Goal: Task Accomplishment & Management: Use online tool/utility

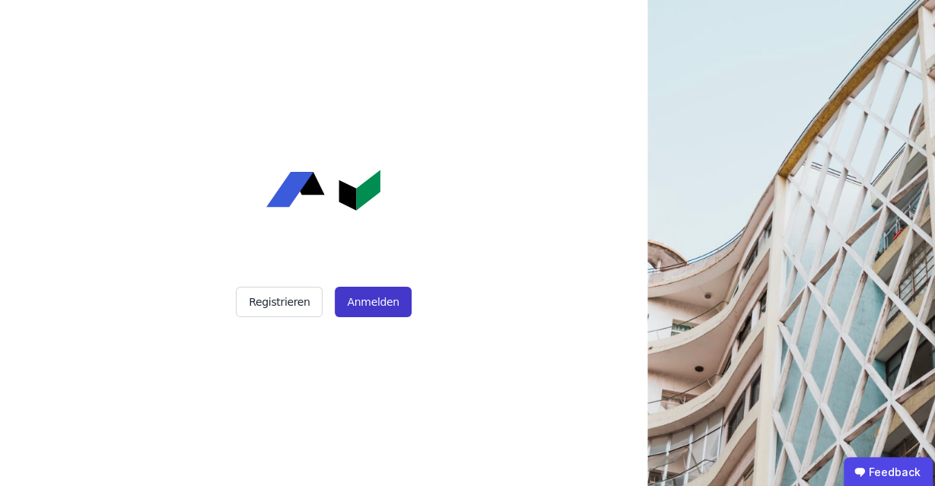
click at [389, 311] on button "Anmelden" at bounding box center [373, 302] width 76 height 30
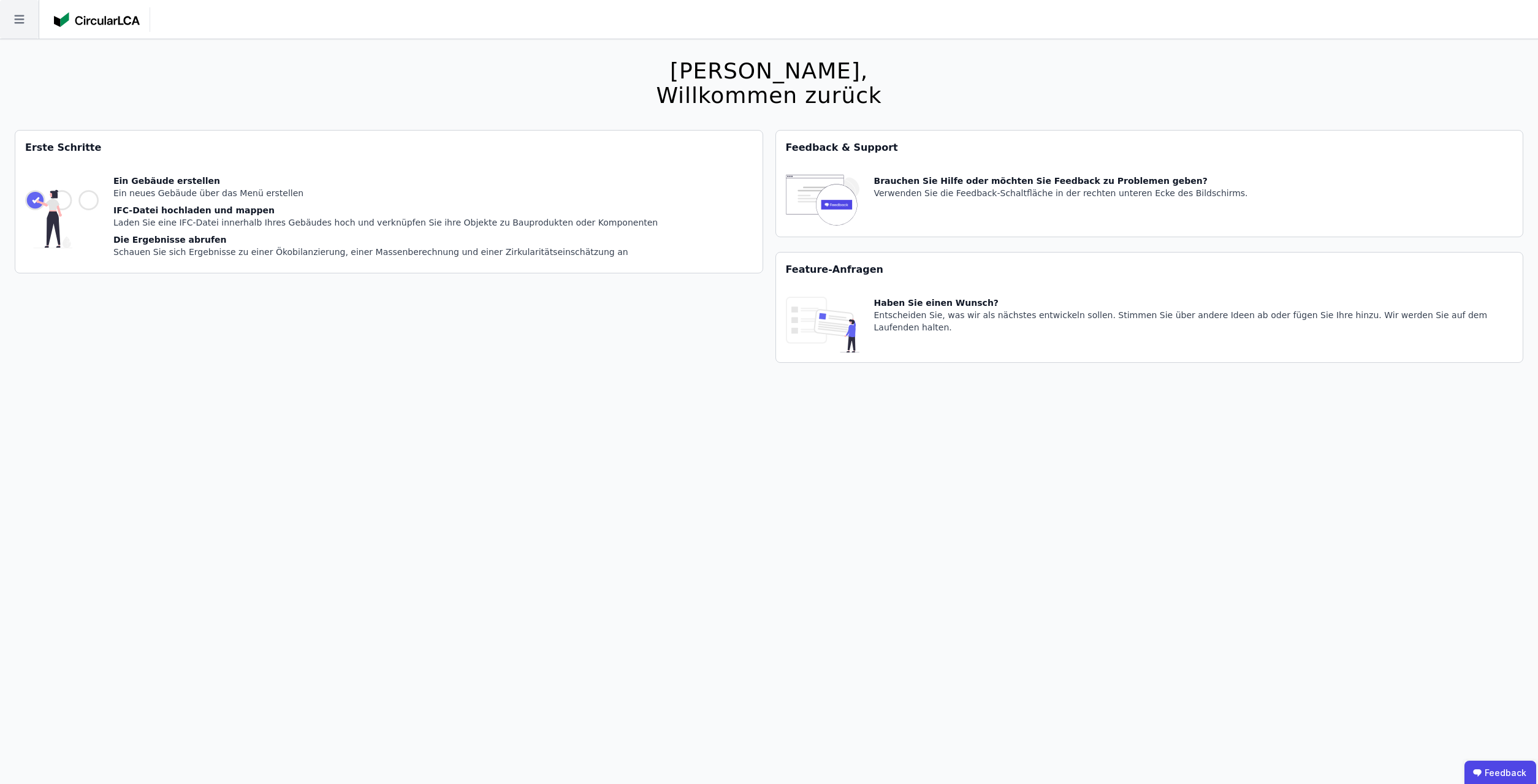
click at [19, 23] on icon at bounding box center [19, 19] width 10 height 9
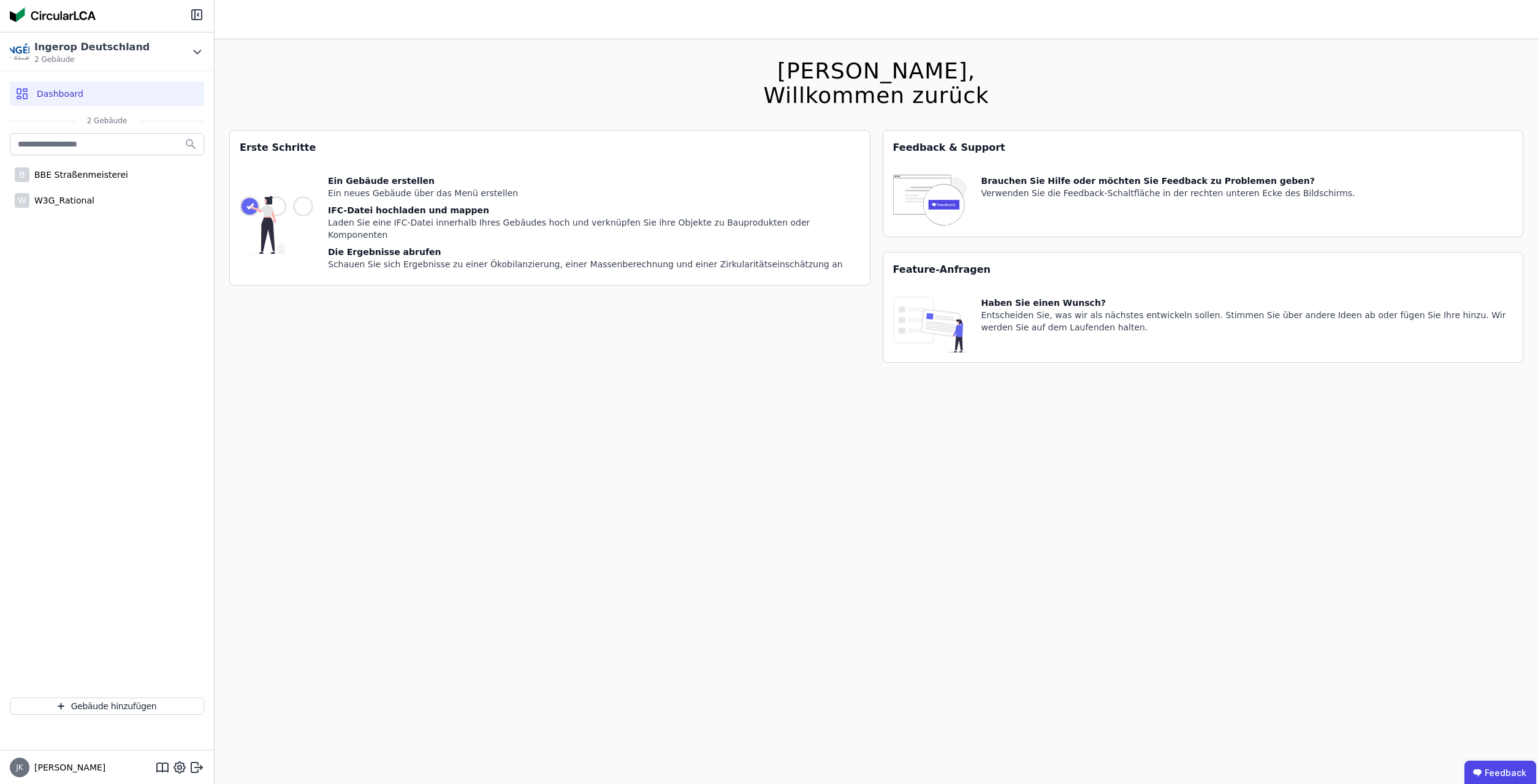
click at [59, 90] on span "Dashboard" at bounding box center [60, 93] width 47 height 12
click at [58, 201] on div "W3G_Rational" at bounding box center [62, 200] width 65 height 12
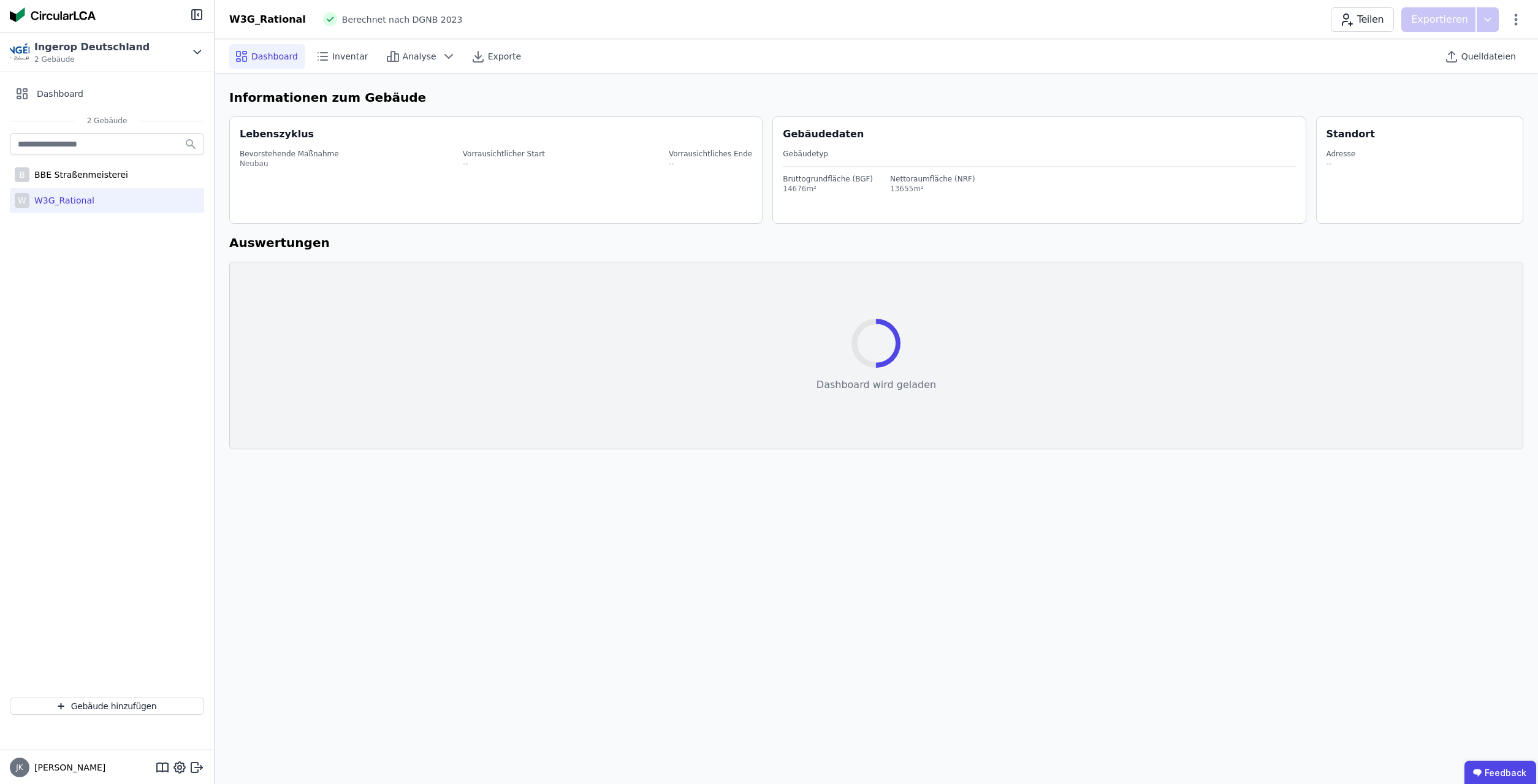
select select "*"
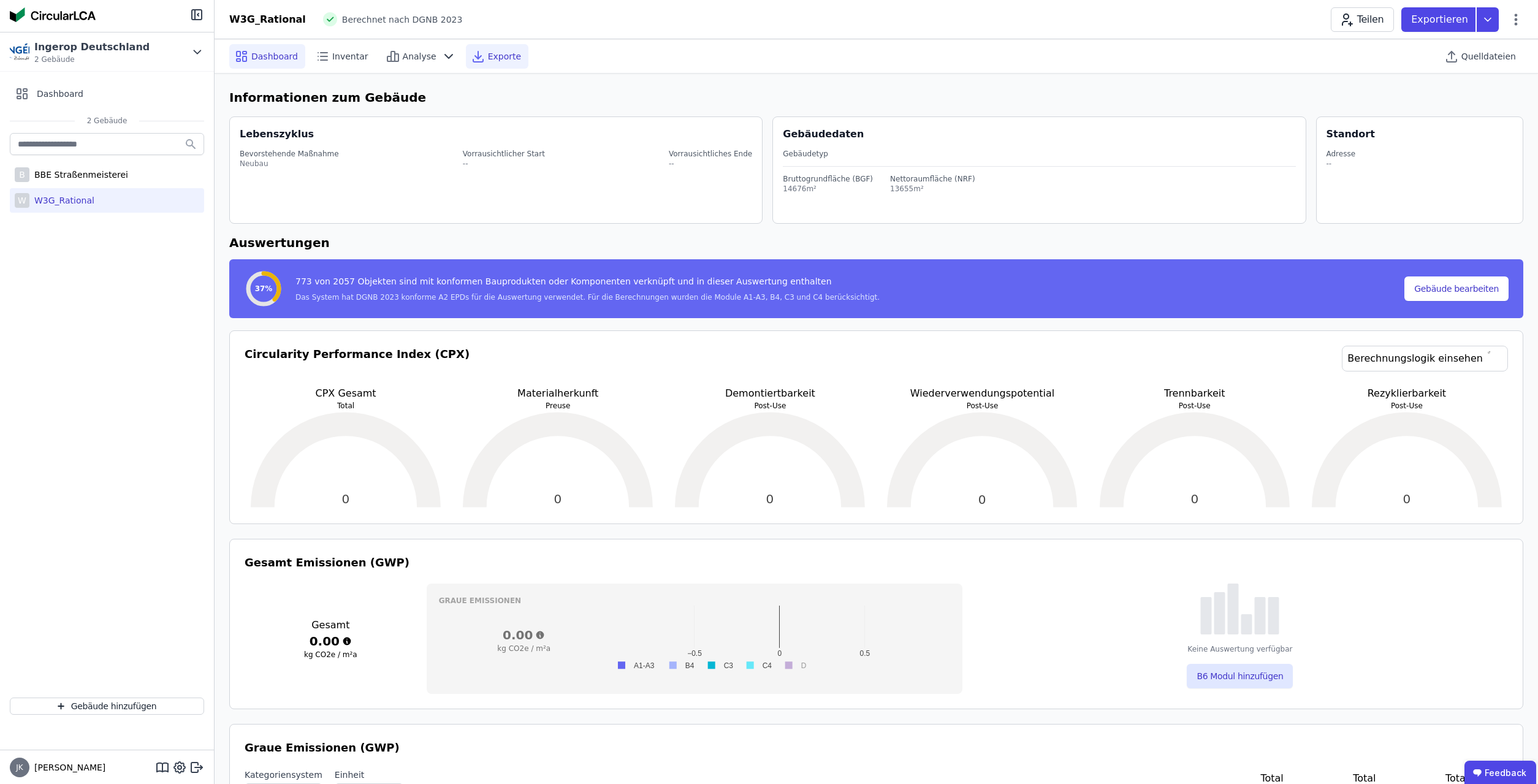
click at [488, 57] on span "Exporte" at bounding box center [504, 56] width 33 height 12
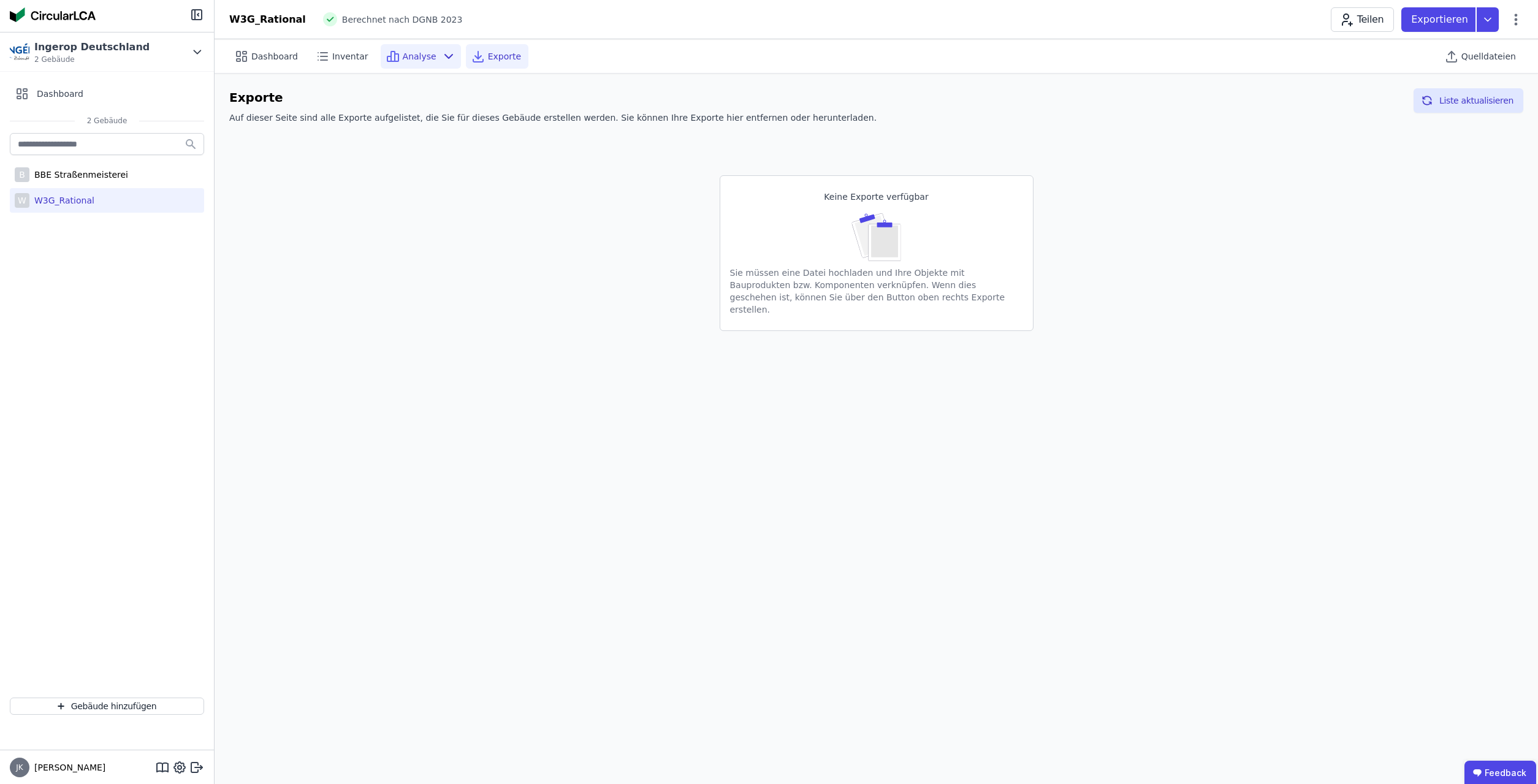
click at [406, 57] on span "Analyse" at bounding box center [420, 56] width 34 height 12
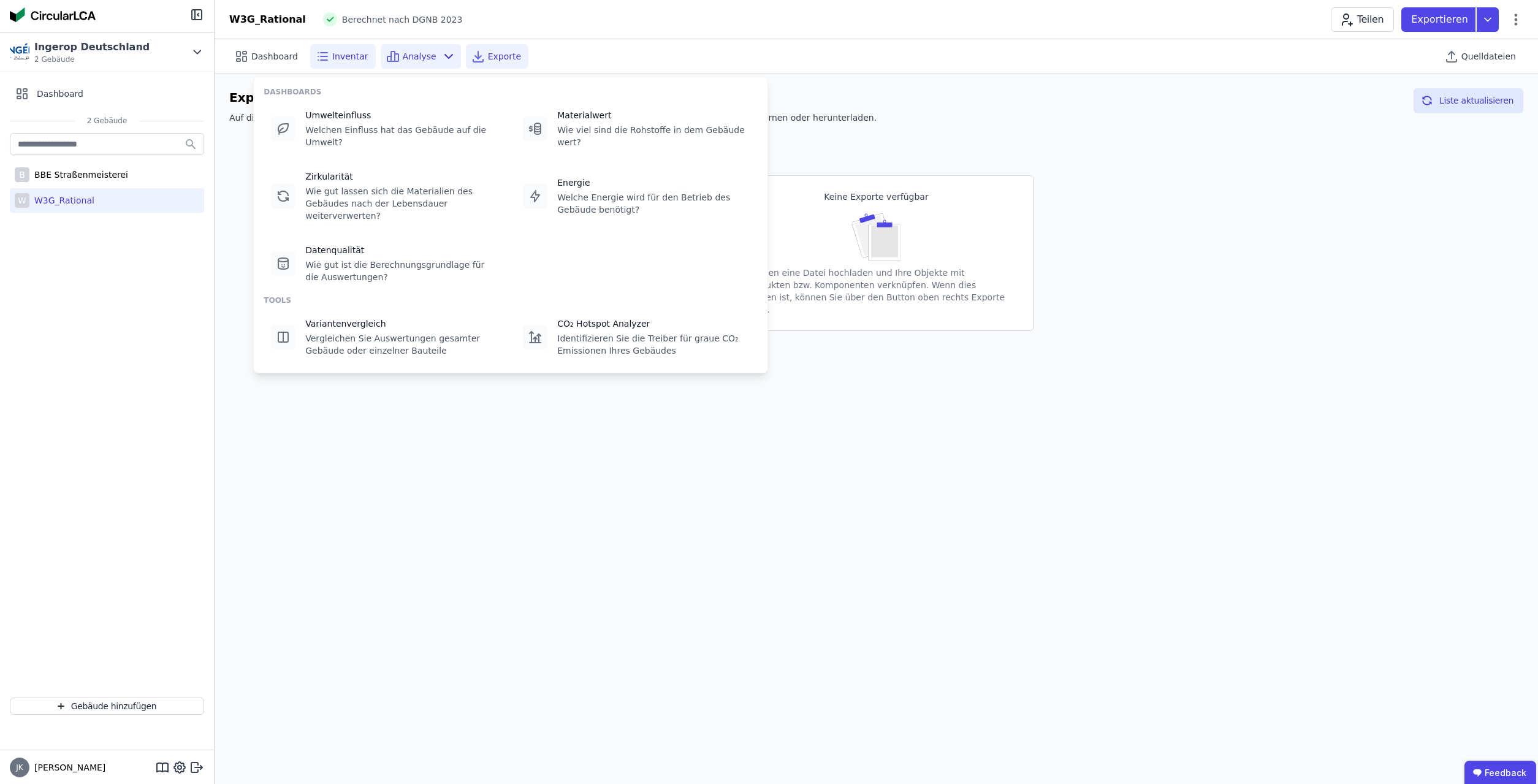
click at [321, 56] on icon at bounding box center [324, 56] width 6 height 0
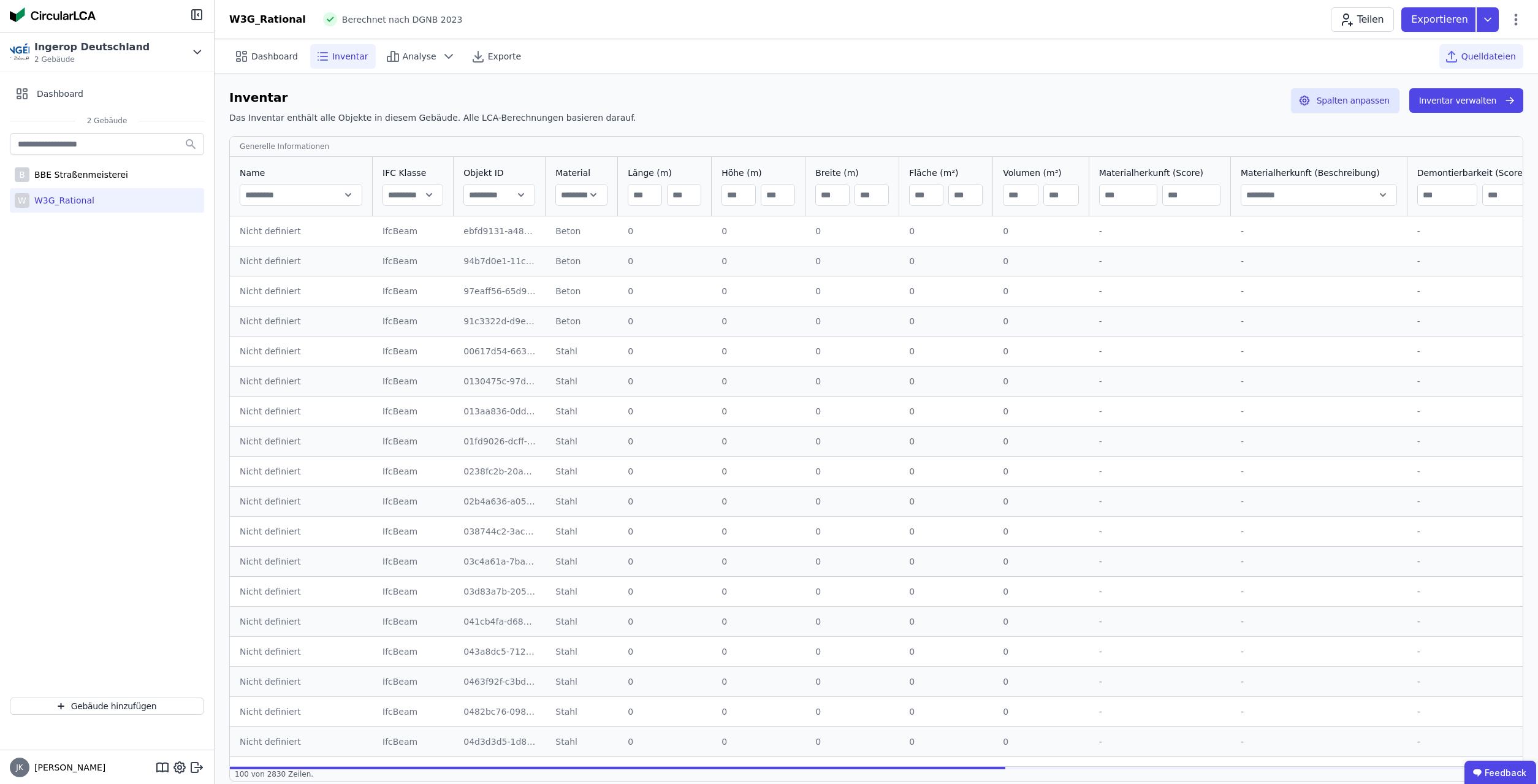
click at [753, 54] on span "Quelldateien" at bounding box center [1489, 56] width 55 height 12
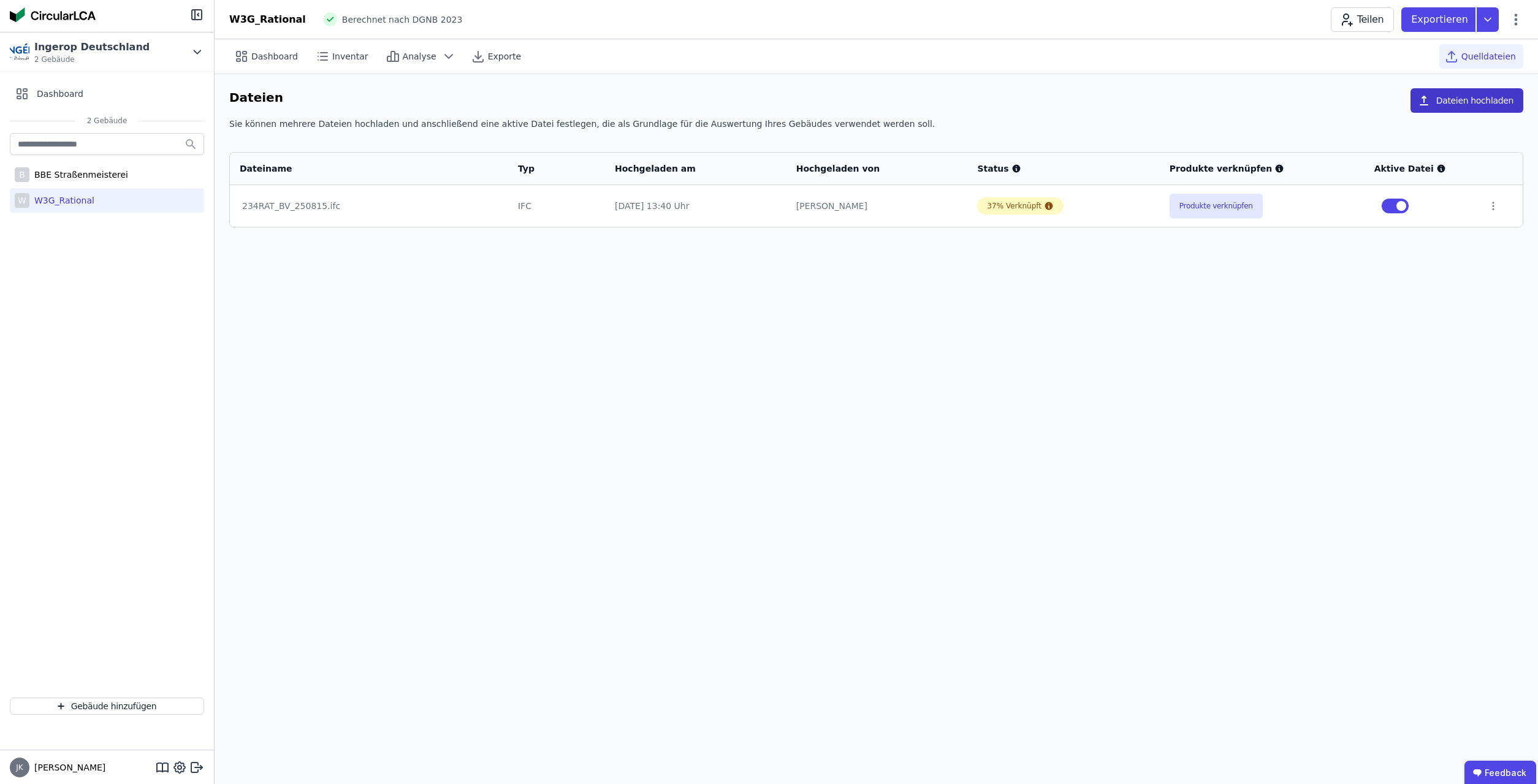
click at [753, 98] on button "Dateien hochladen" at bounding box center [1467, 101] width 113 height 24
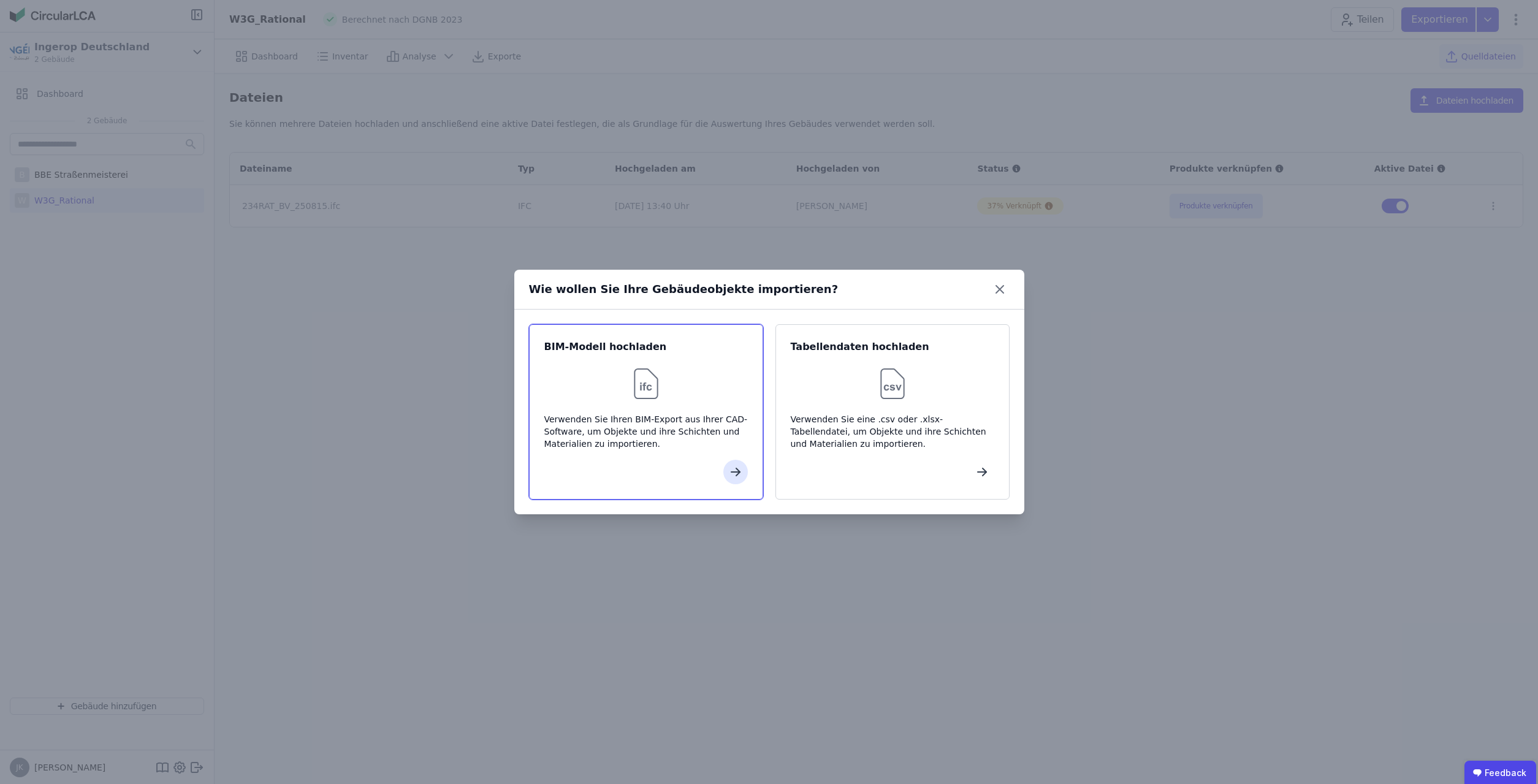
click at [609, 382] on div at bounding box center [646, 384] width 204 height 39
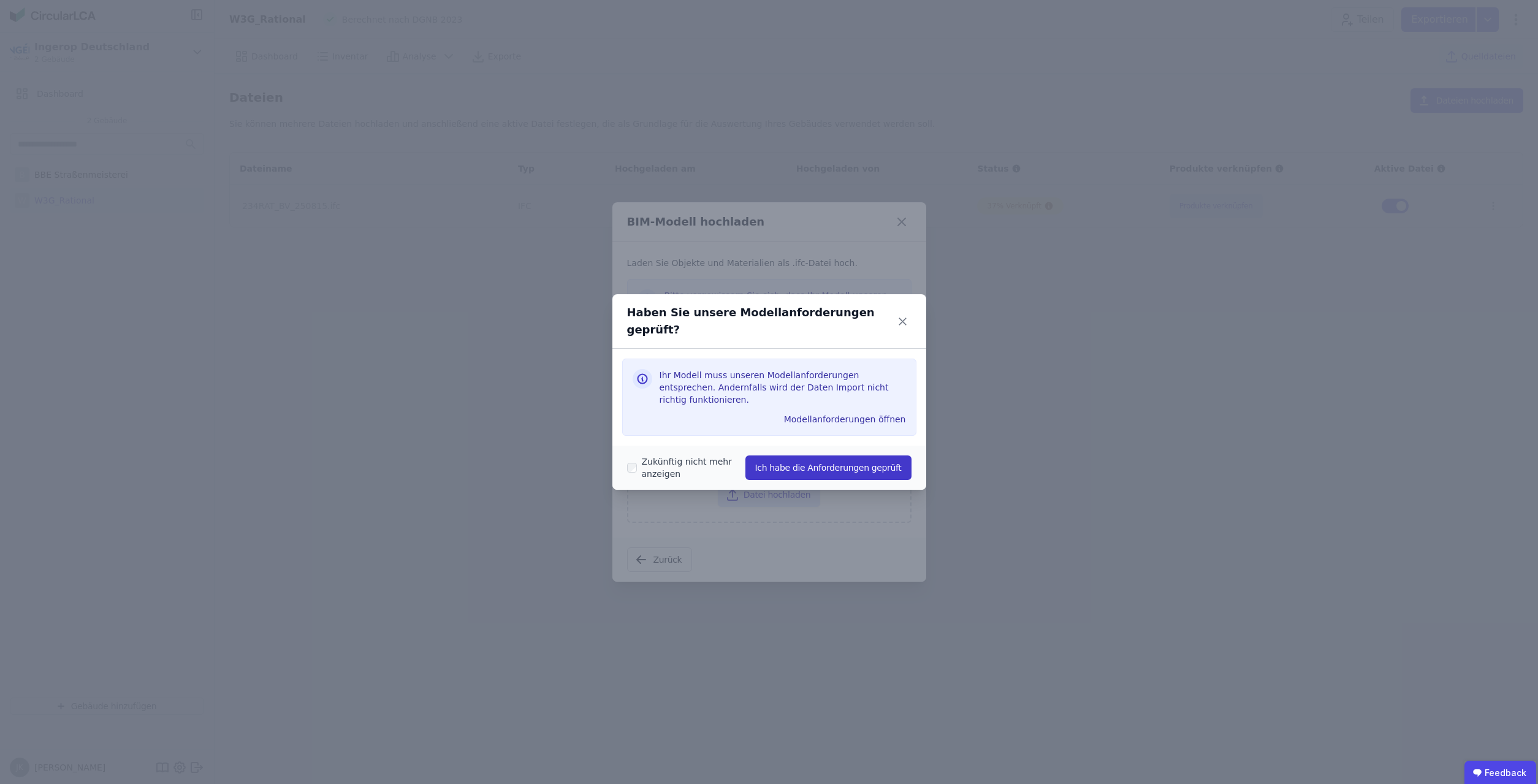
click at [753, 391] on button "Ich habe die Anforderungen geprüft" at bounding box center [829, 467] width 166 height 24
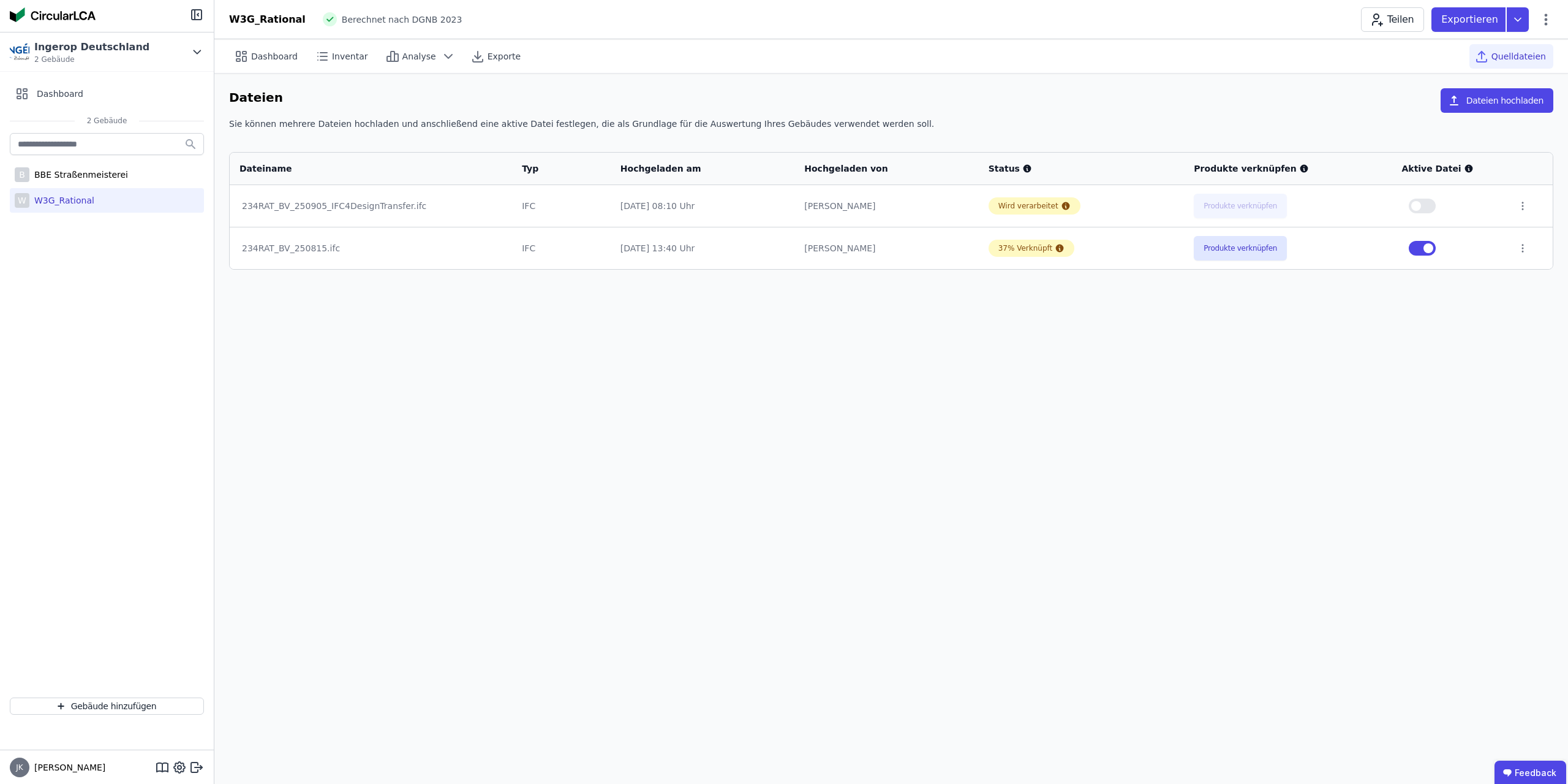
click at [752, 368] on div "Dashboard Inventar Analyse Exporte Quelldateien Dateien Dateien hochladen Sie k…" at bounding box center [891, 412] width 1354 height 745
click at [360, 205] on div "234RAT_BV_250905_IFC4DesignTransfer.ifc" at bounding box center [371, 205] width 260 height 12
click at [752, 209] on button "Produkte verknüpfen" at bounding box center [1238, 205] width 93 height 24
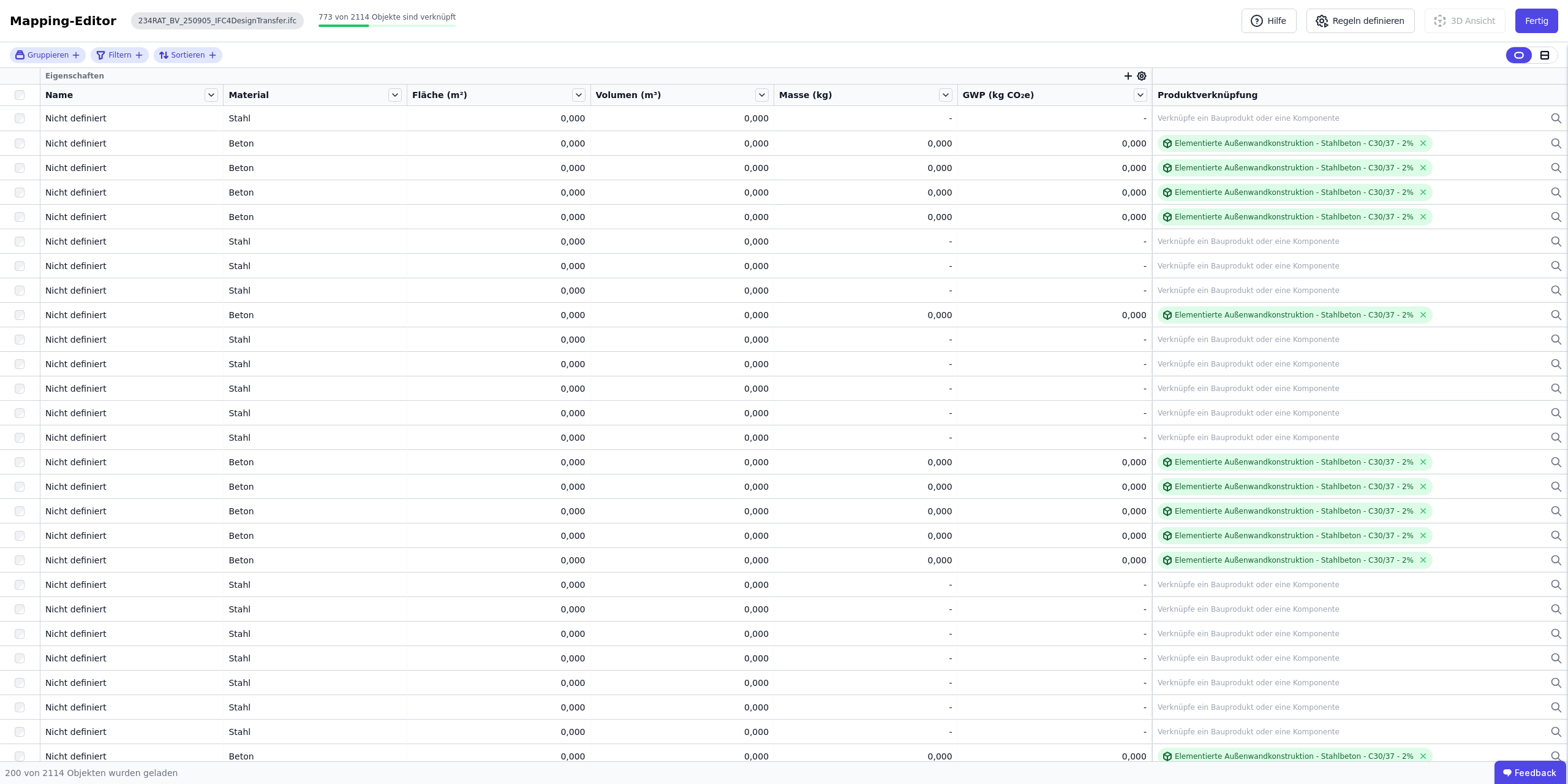
click at [220, 23] on div "234RAT_BV_250905_IFC4DesignTransfer.ifc" at bounding box center [217, 20] width 172 height 17
click at [752, 52] on div at bounding box center [1532, 56] width 52 height 16
click at [752, 52] on icon at bounding box center [1545, 55] width 7 height 7
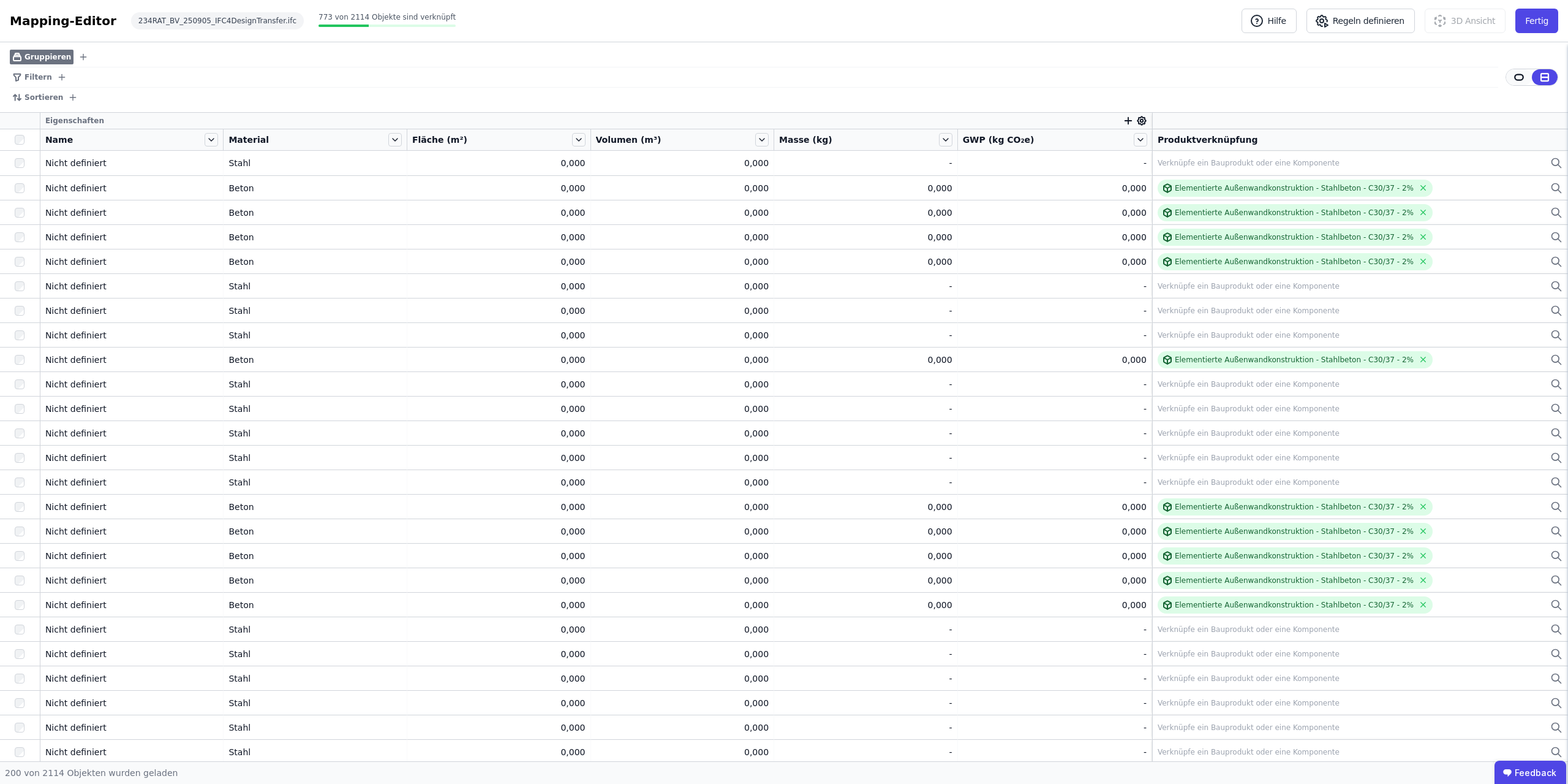
click at [752, 80] on icon at bounding box center [1519, 77] width 9 height 6
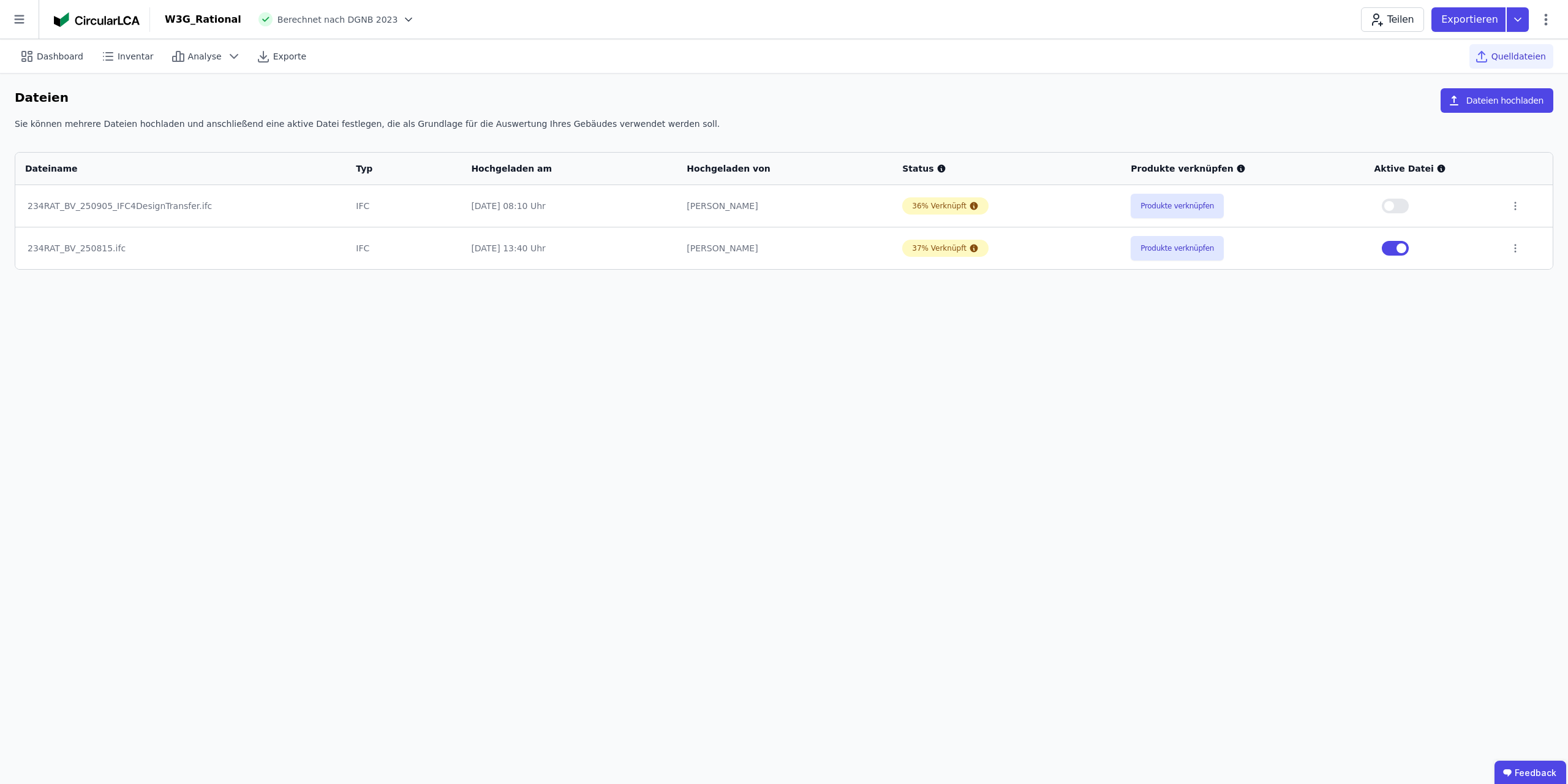
click at [752, 250] on button "button" at bounding box center [1395, 248] width 27 height 15
click at [752, 205] on span "button" at bounding box center [1389, 205] width 10 height 10
click at [752, 204] on button "Produkte verknüpfen" at bounding box center [1177, 205] width 93 height 24
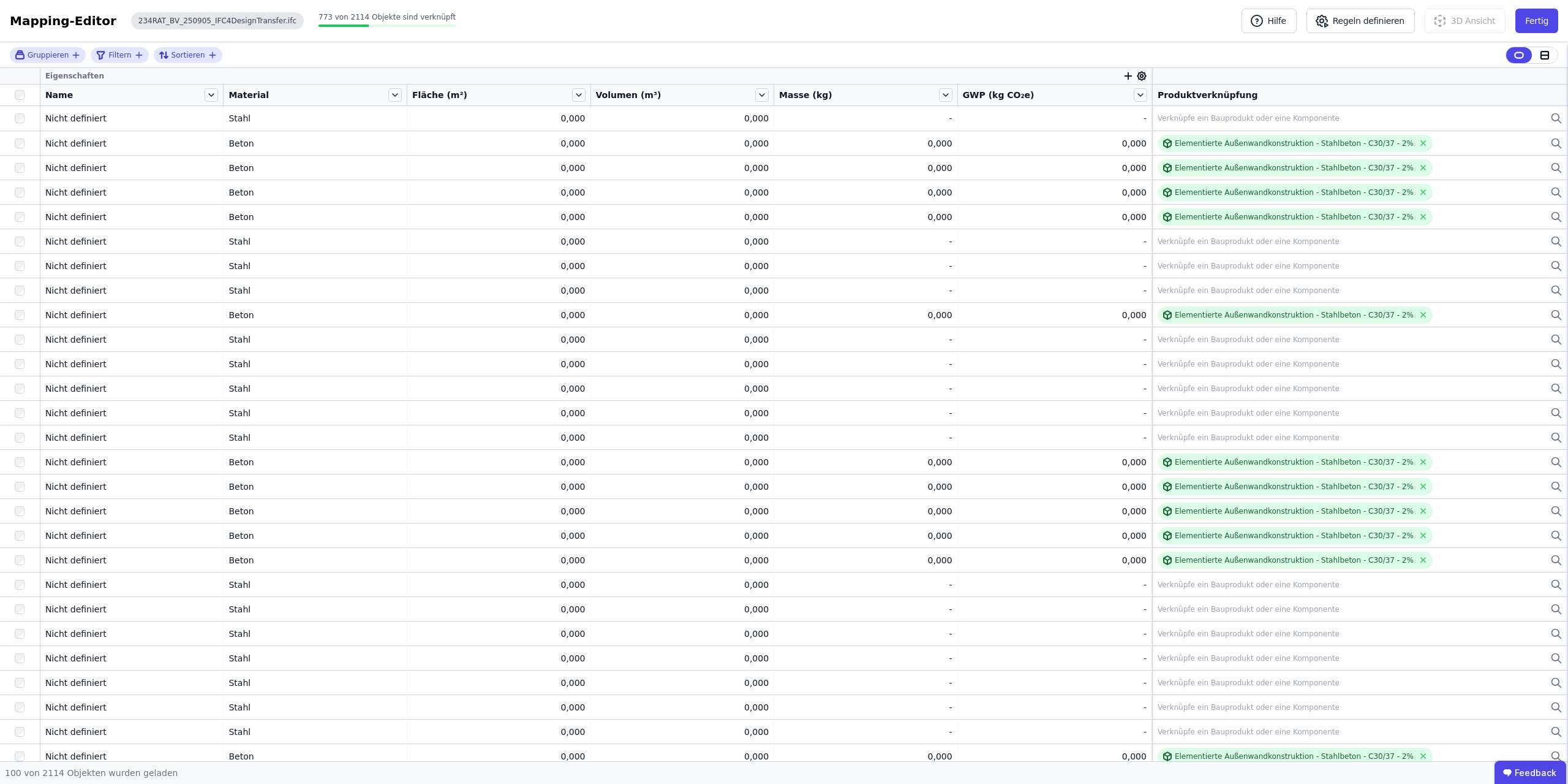
click at [222, 25] on div "234RAT_BV_250905_IFC4DesignTransfer.ifc" at bounding box center [217, 20] width 172 height 17
click at [247, 21] on div "234RAT_BV_250905_IFC4DesignTransfer.ifc" at bounding box center [217, 20] width 172 height 17
drag, startPoint x: 45, startPoint y: 27, endPoint x: 56, endPoint y: 22, distance: 12.1
click at [45, 26] on div "Mapping-Editor" at bounding box center [63, 20] width 106 height 17
click at [165, 19] on div "234RAT_BV_250905_IFC4DesignTransfer.ifc" at bounding box center [217, 20] width 172 height 17
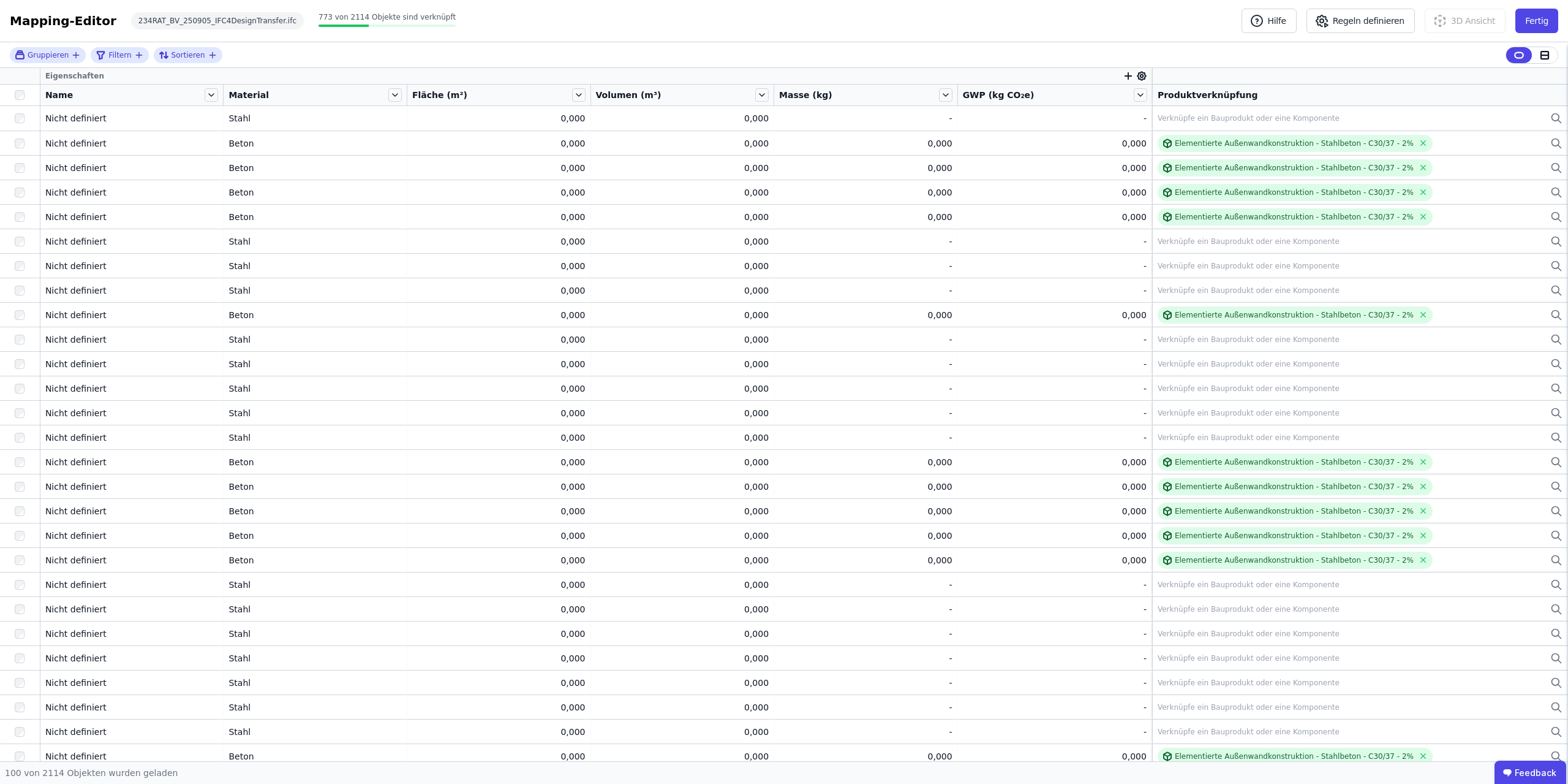
click at [349, 15] on span "773 von 2114 Objekte sind verknüpft" at bounding box center [387, 17] width 137 height 9
click at [752, 23] on div "Die Datei konnte nicht verarbeitet werden. Bitte wenden Sie sich an den Support." at bounding box center [1467, 34] width 196 height 27
click at [752, 23] on div "Mapping-Editor Hilfe Regeln definieren 3D Ansicht Fertig 234RAT_BV_250905_IFC4D…" at bounding box center [784, 21] width 1568 height 42
click at [226, 22] on div "234RAT_BV_250905_IFC4DesignTransfer.ifc" at bounding box center [217, 20] width 172 height 17
drag, startPoint x: 52, startPoint y: 19, endPoint x: 42, endPoint y: 28, distance: 13.5
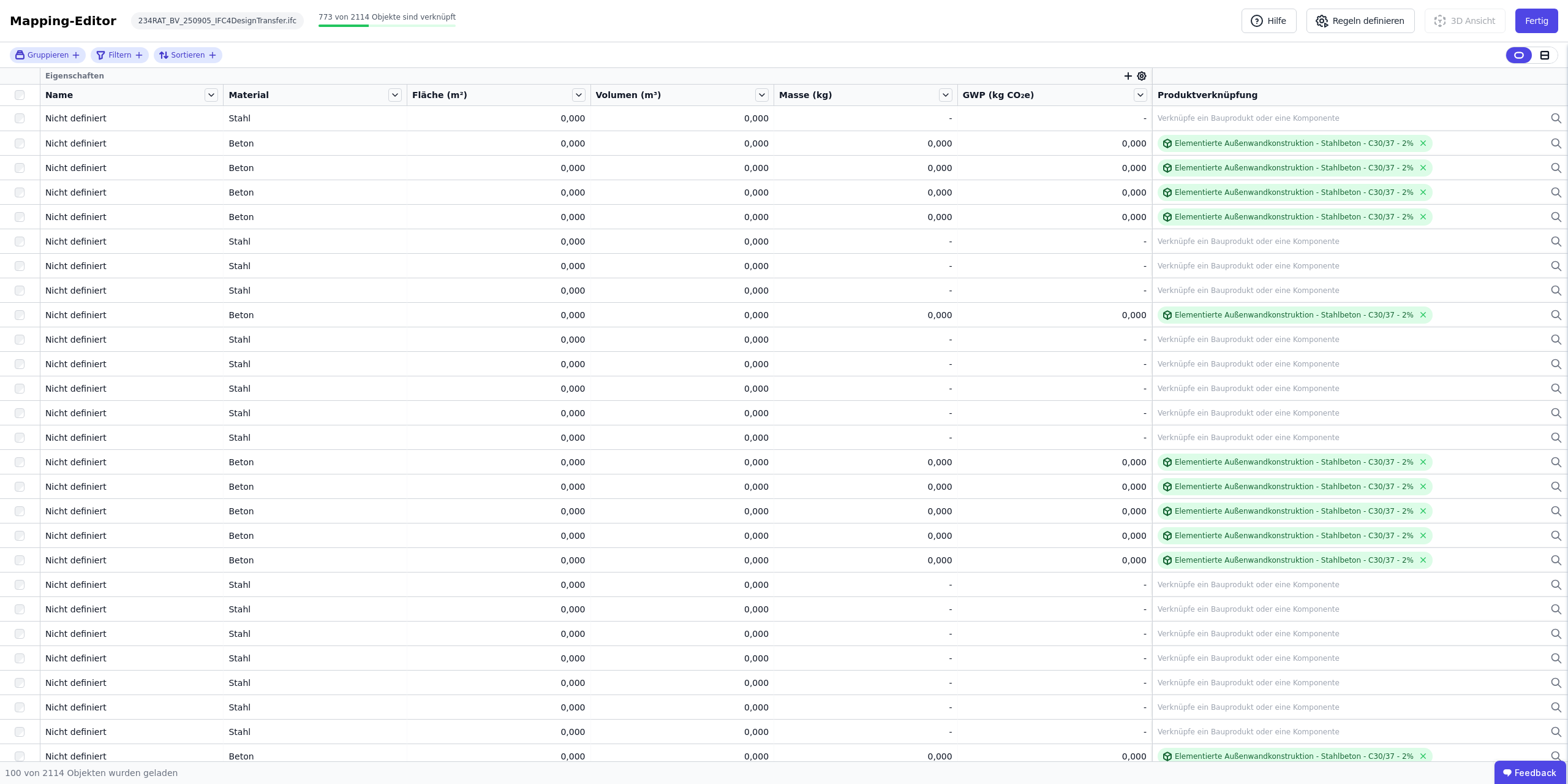
click at [53, 19] on div "Mapping-Editor" at bounding box center [63, 20] width 106 height 17
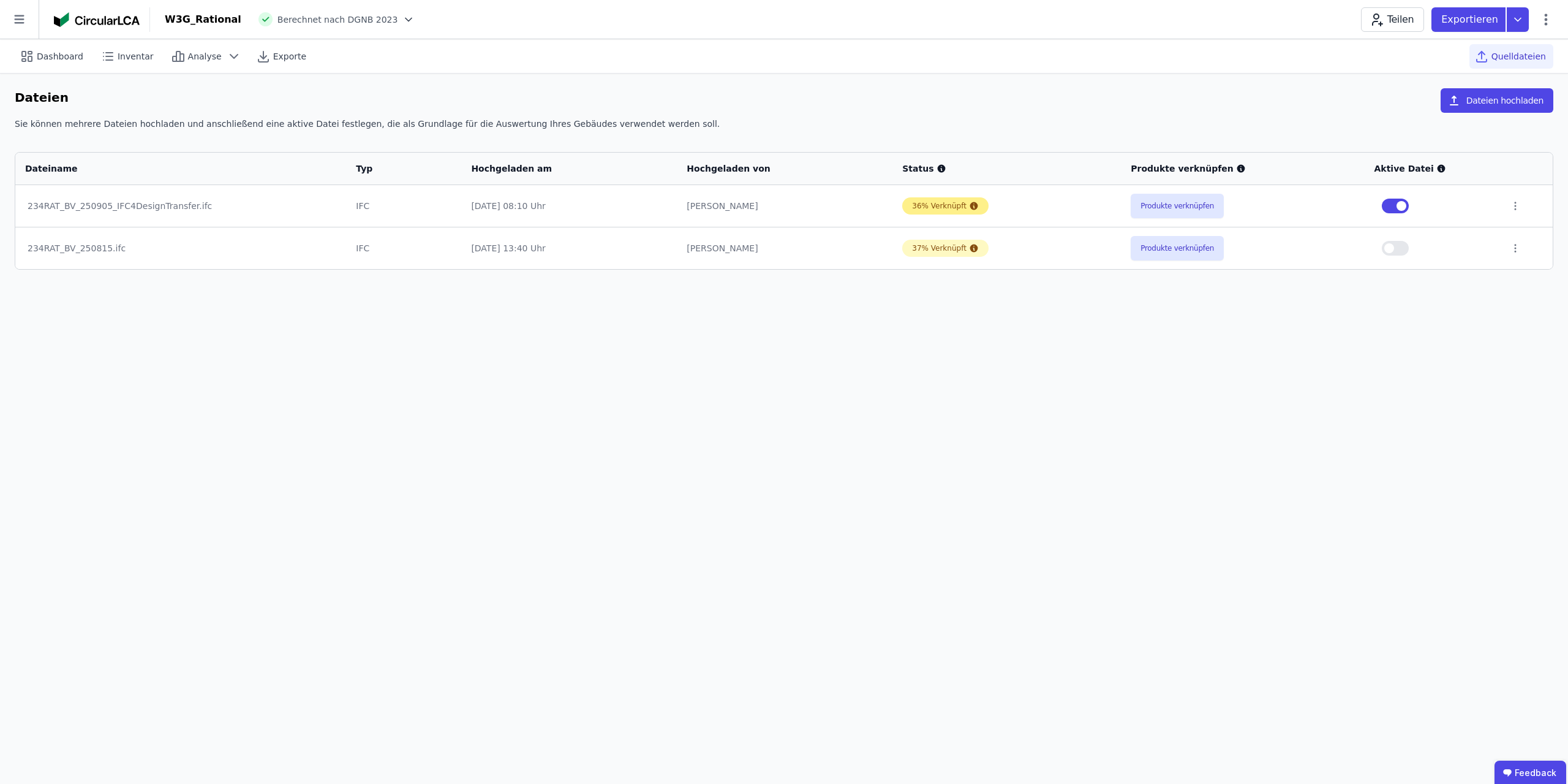
click at [752, 208] on div "36% Verknüpft" at bounding box center [940, 205] width 55 height 10
click at [752, 205] on icon at bounding box center [1516, 206] width 11 height 11
drag, startPoint x: 980, startPoint y: 375, endPoint x: 991, endPoint y: 276, distance: 99.6
click at [752, 372] on div "Dashboard Inventar Analyse Exporte Quelldateien Dateien Dateien hochladen Sie k…" at bounding box center [784, 412] width 1568 height 745
click at [752, 208] on button "button" at bounding box center [1395, 205] width 27 height 15
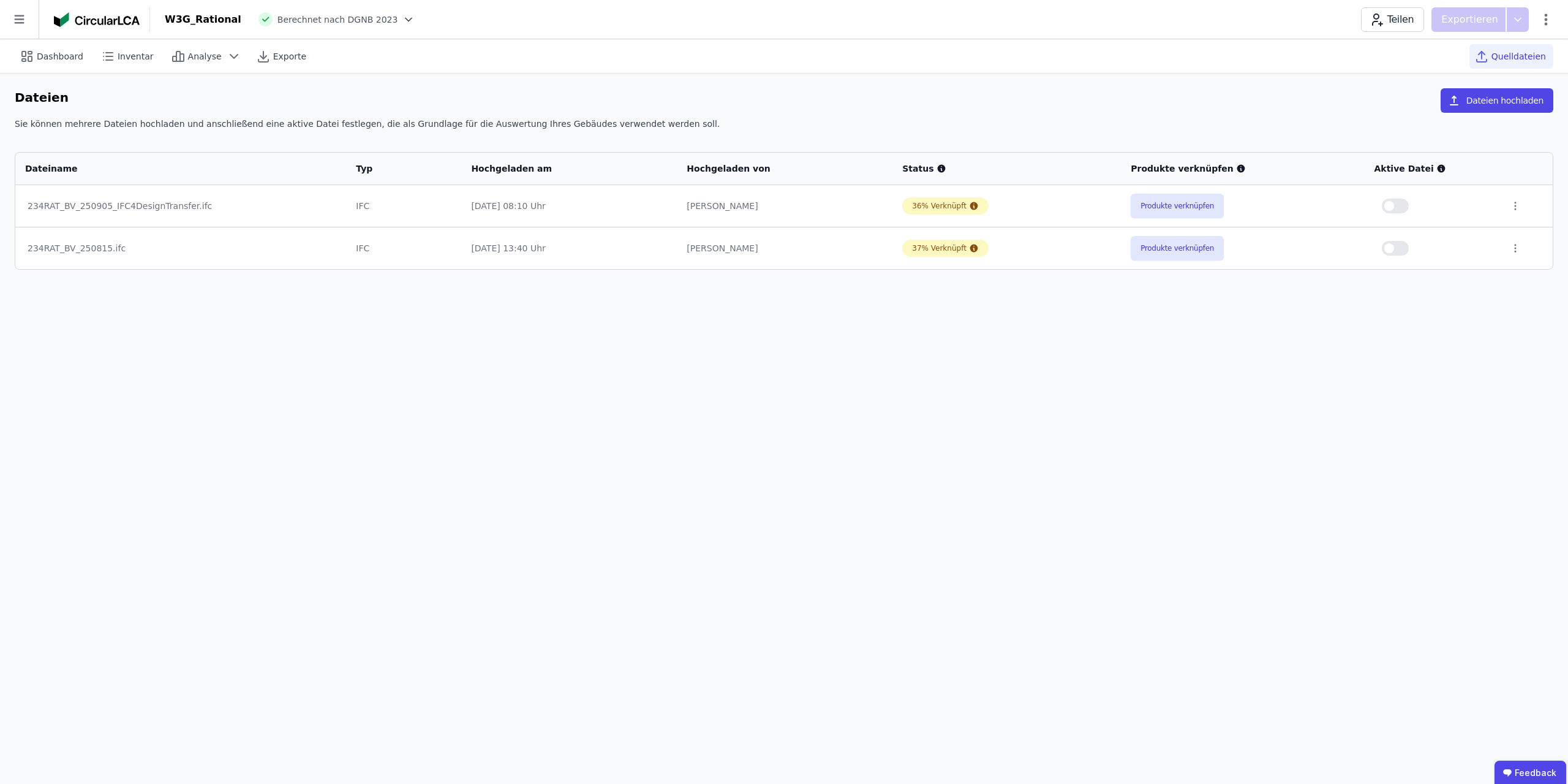
click at [752, 245] on span "button" at bounding box center [1389, 248] width 10 height 10
click at [752, 254] on button "Produkte verknüpfen" at bounding box center [1177, 248] width 93 height 24
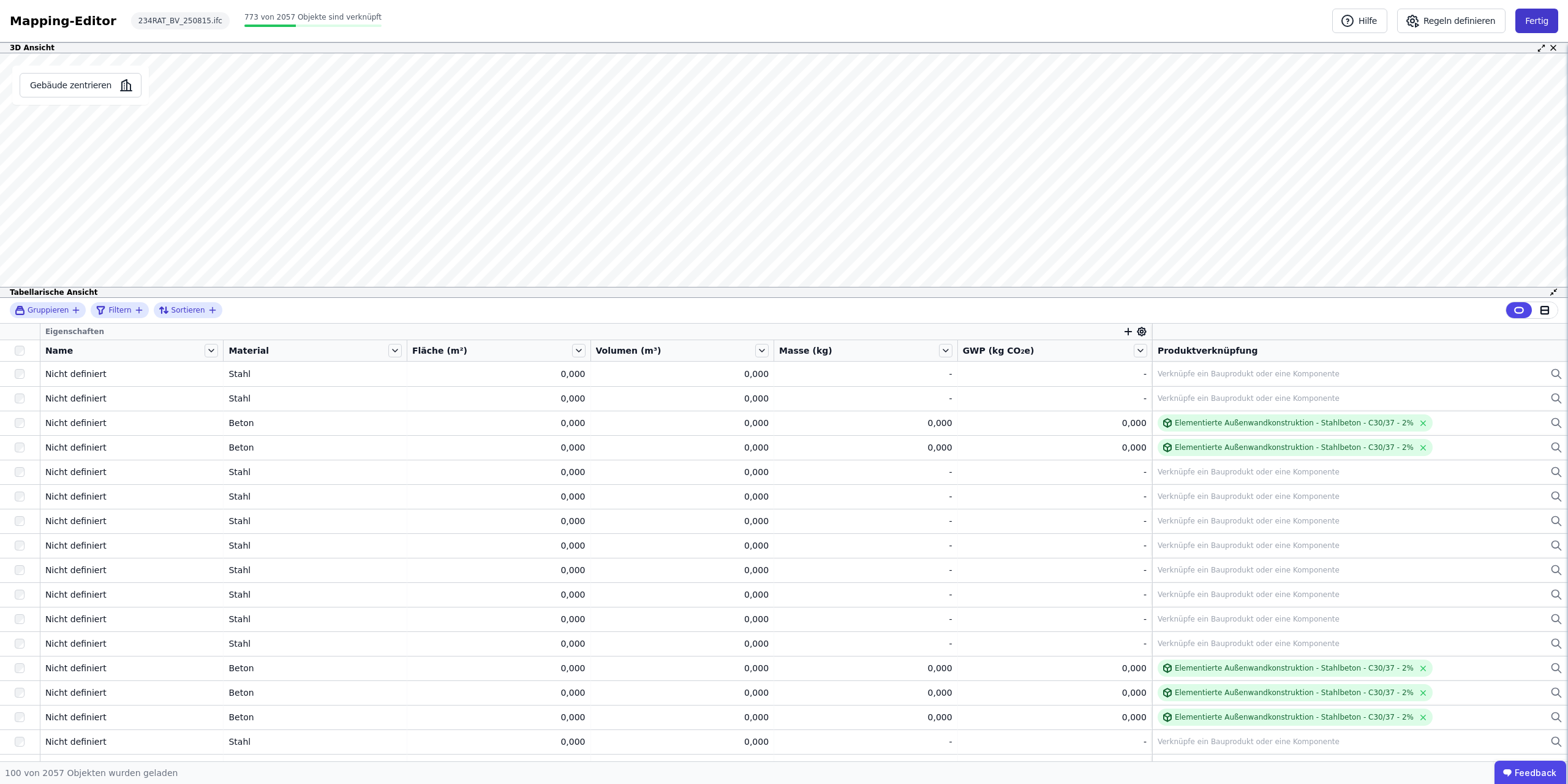
click at [752, 16] on button "Fertig" at bounding box center [1537, 21] width 43 height 24
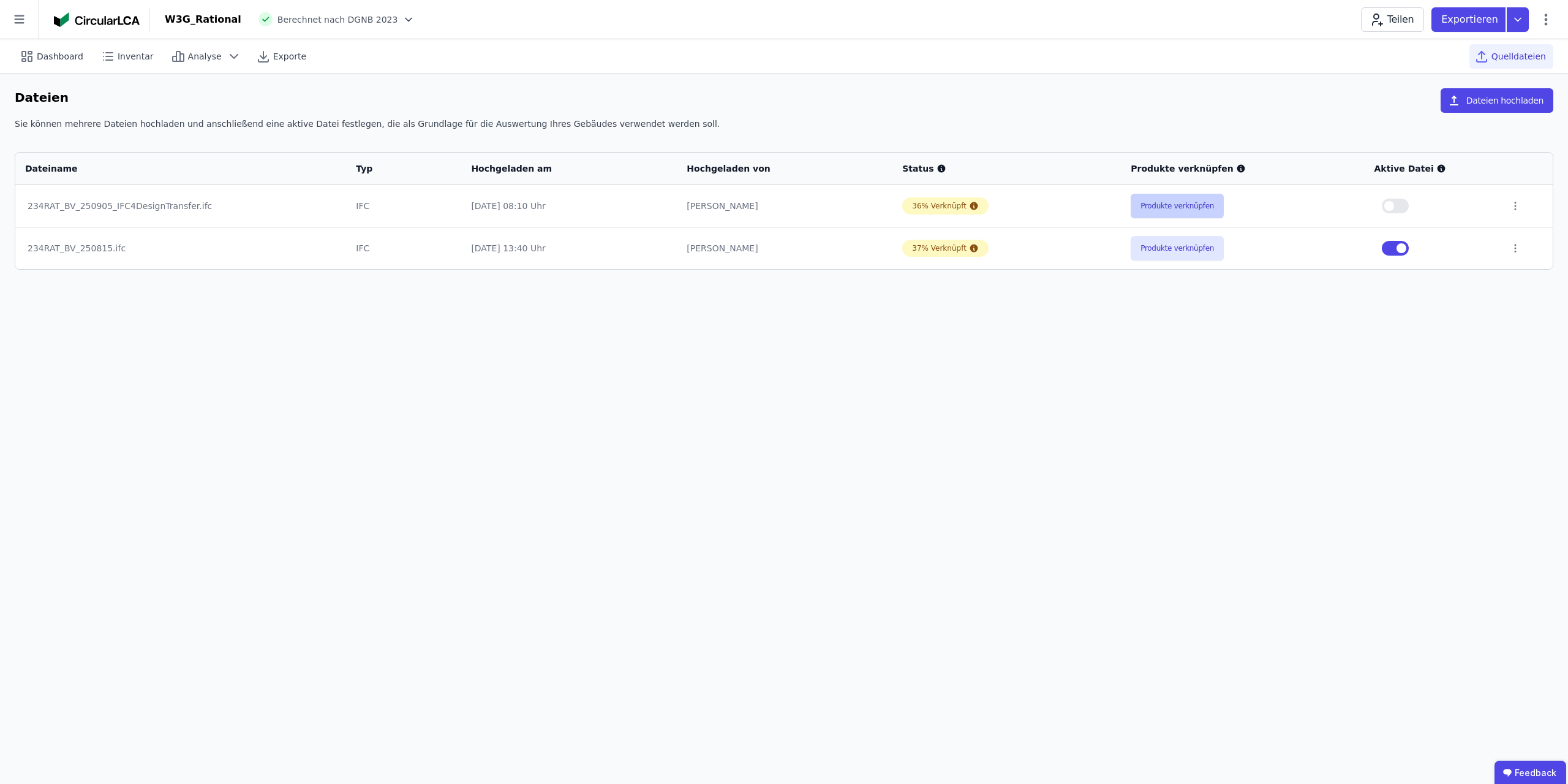
click at [752, 208] on button "Produkte verknüpfen" at bounding box center [1177, 205] width 93 height 24
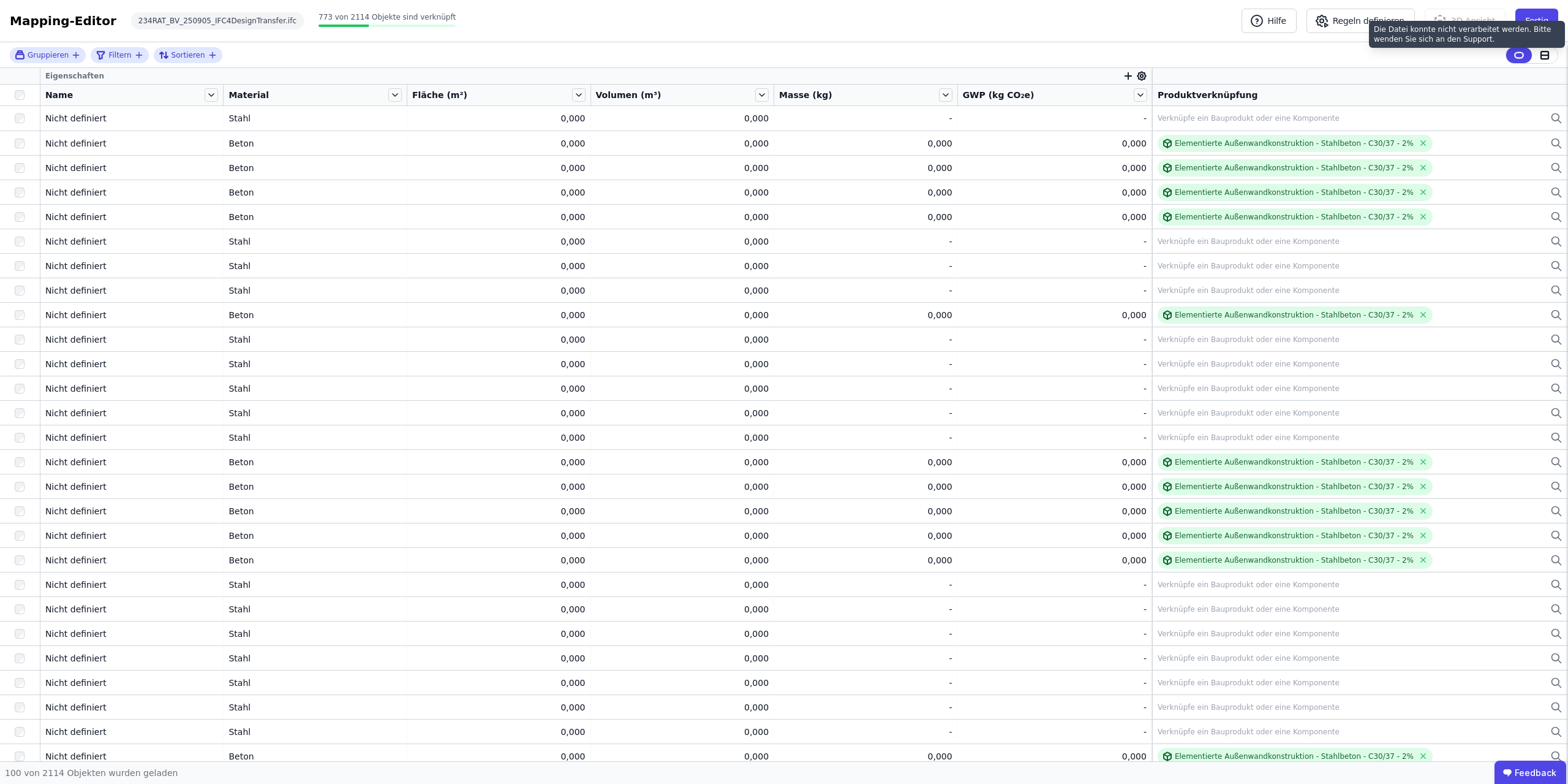
click at [752, 21] on div "Ingerop Deutschland 2 Gebäude Dashboard 2 Gebäude B BBE Straßenmeisterei W W3G_…" at bounding box center [784, 392] width 1568 height 784
click at [585, 97] on icon at bounding box center [578, 95] width 14 height 14
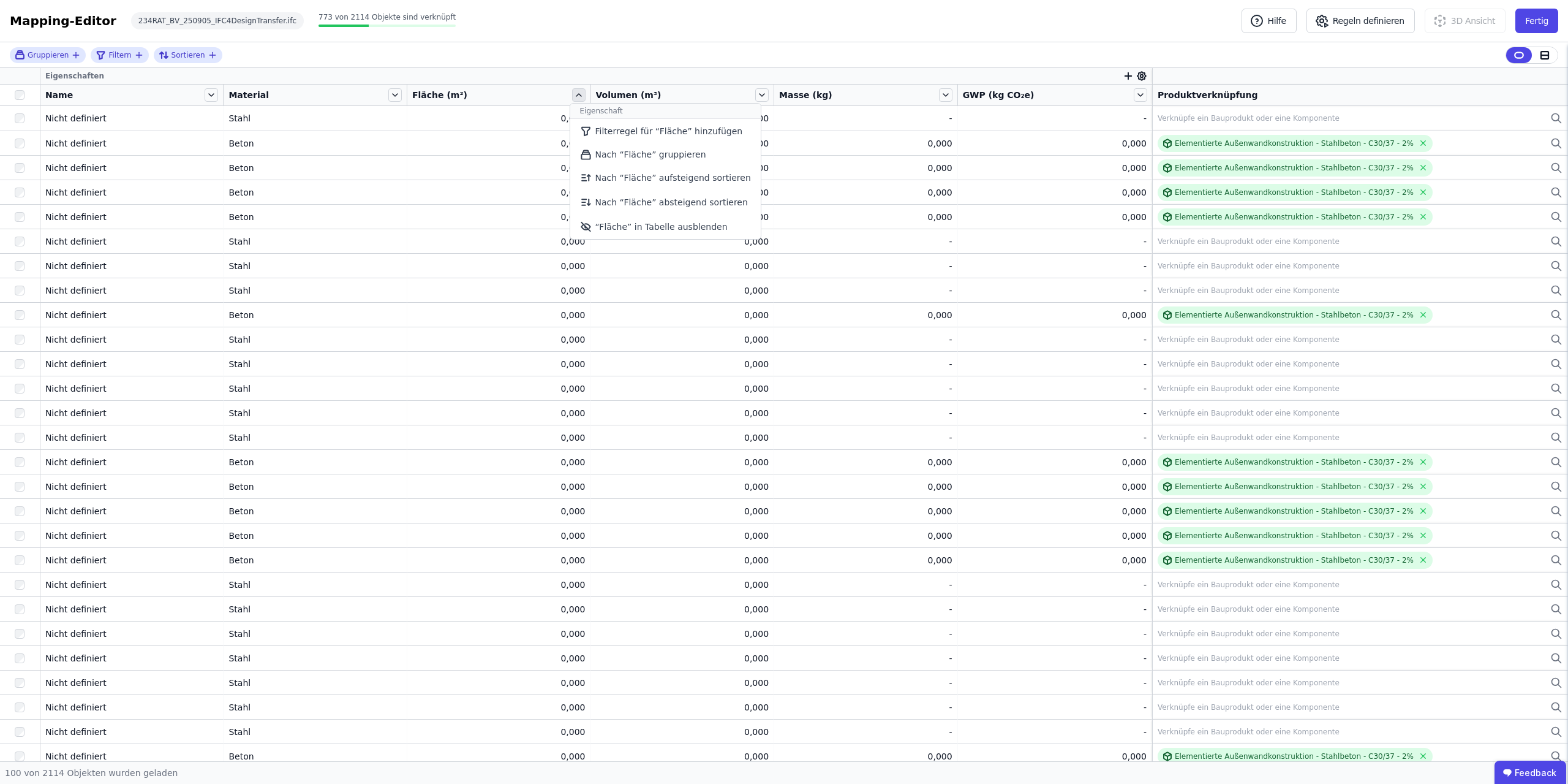
click at [582, 95] on icon at bounding box center [578, 95] width 14 height 14
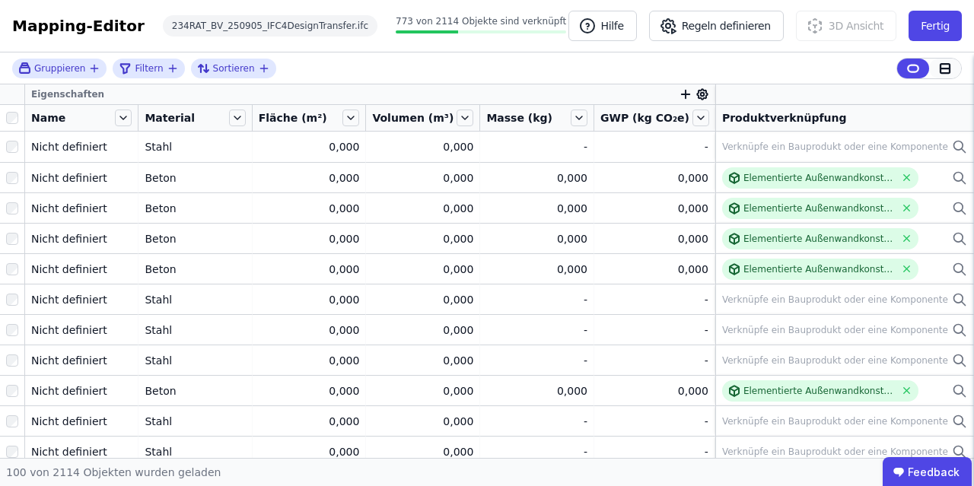
click at [934, 68] on icon at bounding box center [944, 68] width 9 height 0
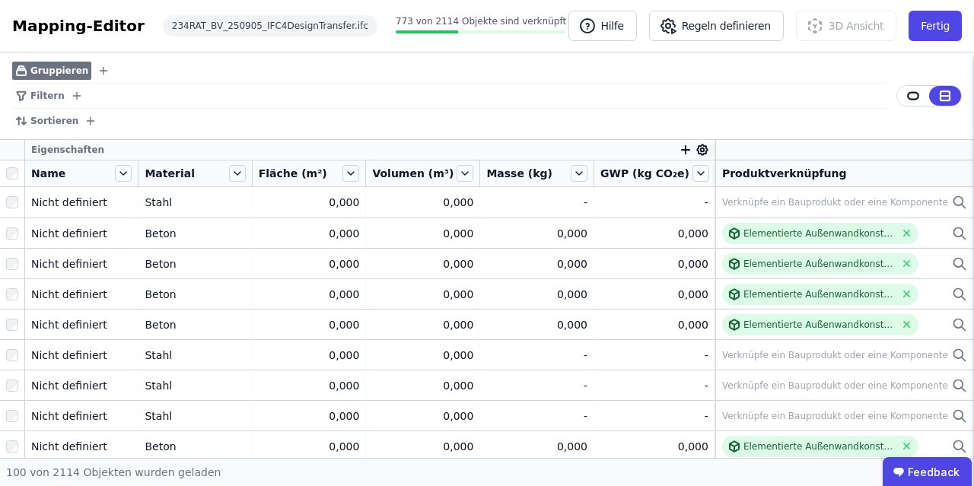
click at [884, 94] on div "Filtern" at bounding box center [449, 96] width 875 height 25
click at [917, 95] on icon at bounding box center [912, 96] width 11 height 7
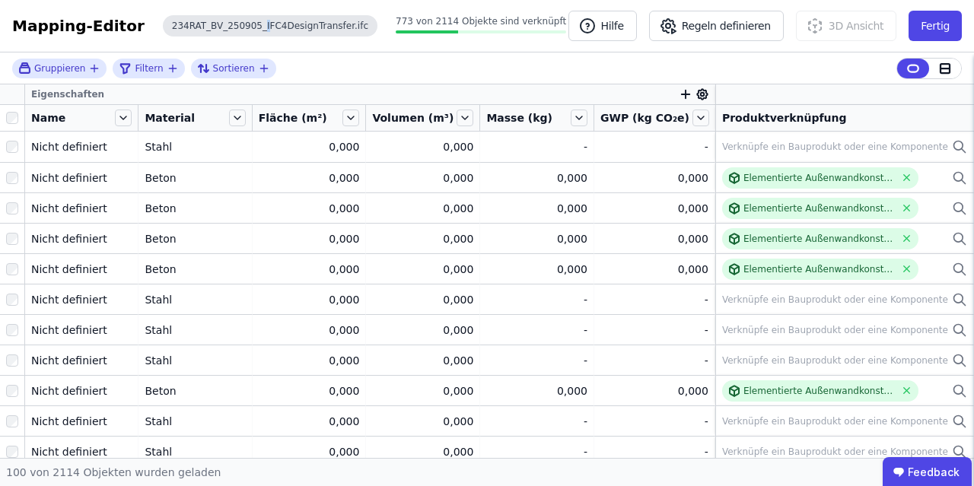
click at [232, 30] on div "234RAT_BV_250905_IFC4DesignTransfer.ifc" at bounding box center [270, 25] width 214 height 21
